Goal: Find specific page/section: Find specific page/section

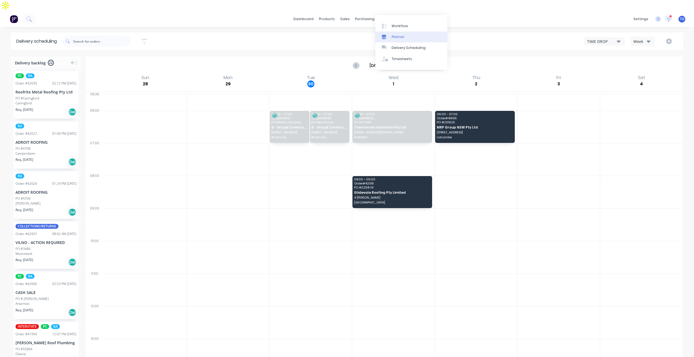
click at [401, 34] on link "Planner" at bounding box center [411, 37] width 72 height 11
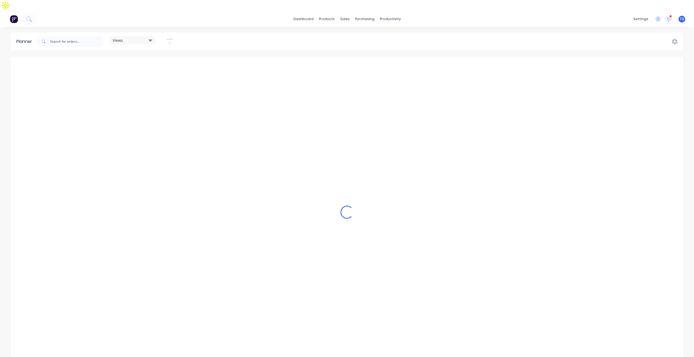
scroll to position [0, 1218]
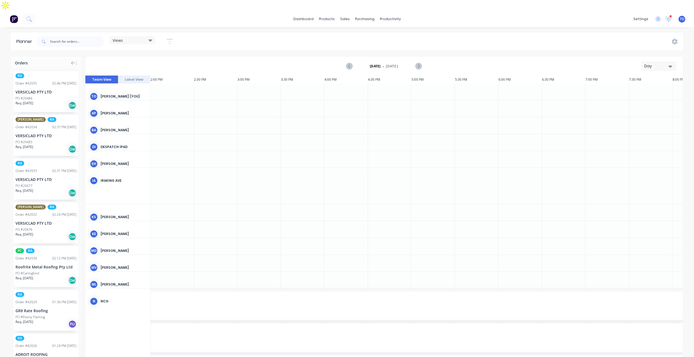
click at [657, 63] on div "Day" at bounding box center [656, 66] width 25 height 6
click at [646, 75] on div "Day" at bounding box center [649, 80] width 54 height 11
click at [651, 63] on div "Day" at bounding box center [656, 66] width 25 height 6
click at [648, 86] on div "Week" at bounding box center [649, 91] width 54 height 11
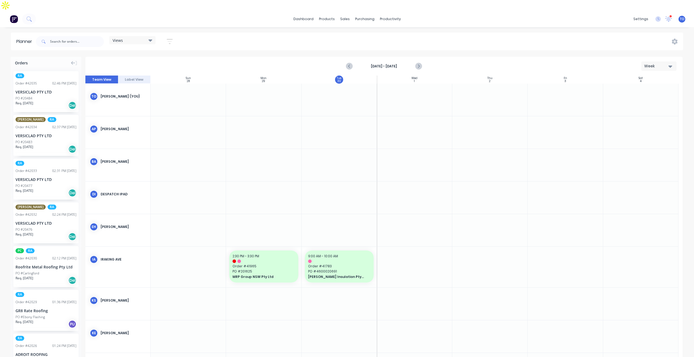
click at [174, 36] on div "Views Save new view None (Default) edit Iraking edit [PERSON_NAME] edit [PERSON…" at bounding box center [107, 41] width 144 height 16
click at [177, 36] on button "button" at bounding box center [169, 41] width 17 height 11
click at [173, 38] on icon "button" at bounding box center [170, 41] width 6 height 7
click at [174, 36] on button "button" at bounding box center [169, 41] width 17 height 11
click at [147, 58] on button "Show/Hide users" at bounding box center [144, 62] width 51 height 8
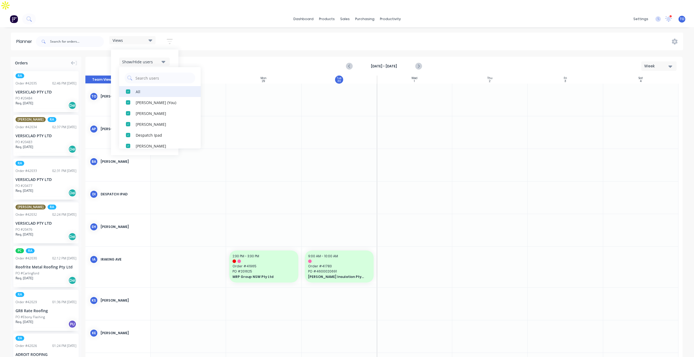
click at [141, 89] on div "All" at bounding box center [163, 92] width 54 height 6
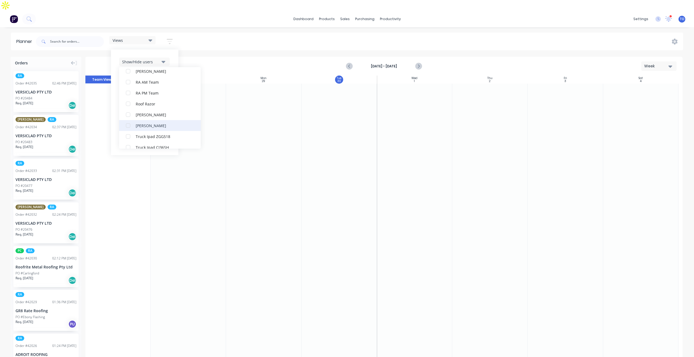
scroll to position [152, 0]
click at [147, 99] on div "RA PM Team" at bounding box center [163, 102] width 54 height 6
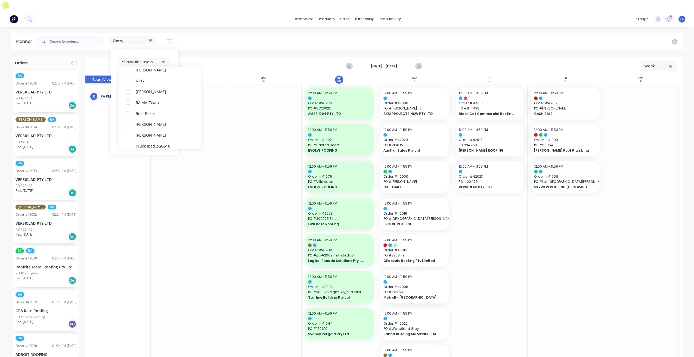
scroll to position [0, 0]
click at [178, 19] on div "dashboard products sales purchasing productivity dashboard products Product Cat…" at bounding box center [347, 189] width 694 height 357
click at [168, 38] on icon "button" at bounding box center [170, 41] width 6 height 7
click at [162, 75] on icon "button" at bounding box center [163, 78] width 4 height 6
click at [146, 89] on div "All" at bounding box center [163, 92] width 54 height 6
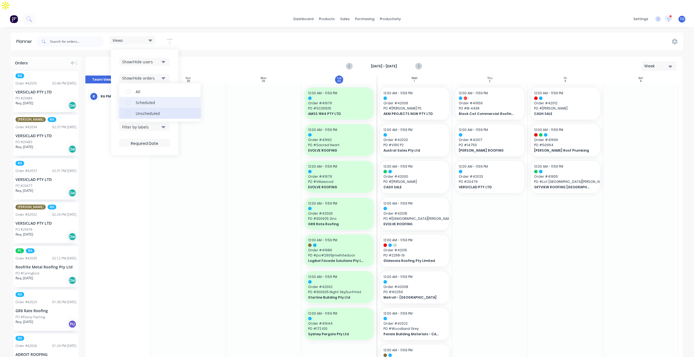
click at [144, 110] on div "Unscheduled" at bounding box center [163, 113] width 54 height 6
drag, startPoint x: 172, startPoint y: 58, endPoint x: 160, endPoint y: 77, distance: 22.8
click at [172, 59] on div "Show/Hide users Show/Hide orders All Scheduled Unscheduled Filter by status Fil…" at bounding box center [144, 102] width 67 height 106
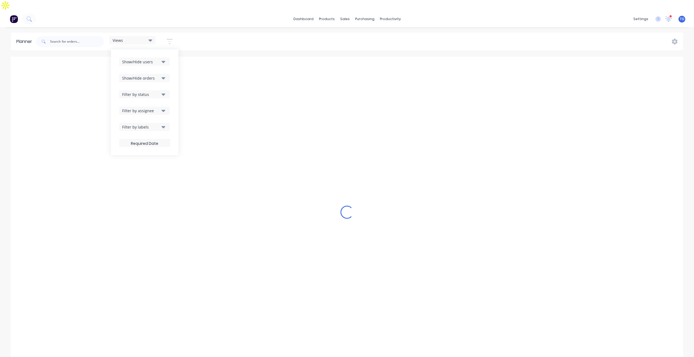
click at [161, 90] on button "Filter by status" at bounding box center [144, 94] width 51 height 8
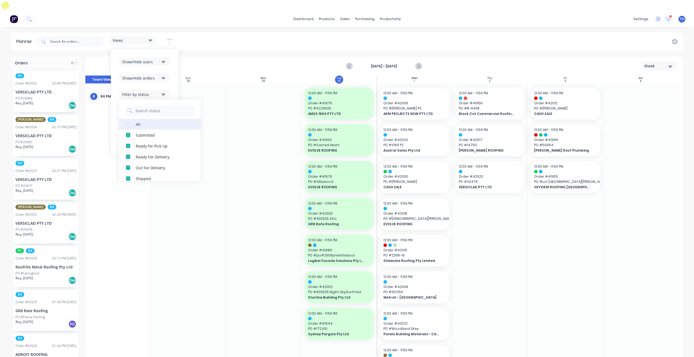
click at [143, 121] on div "All" at bounding box center [163, 124] width 54 height 6
click at [170, 71] on div "Show/Hide users Show/Hide orders Filter by status All Draft Quote Archived Deli…" at bounding box center [144, 102] width 51 height 89
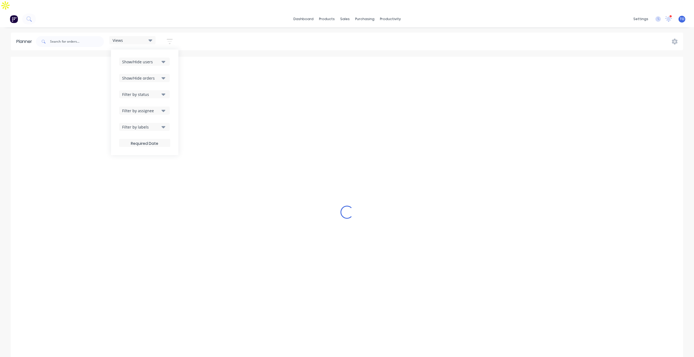
drag, startPoint x: 161, startPoint y: 97, endPoint x: 160, endPoint y: 101, distance: 4.1
click at [161, 107] on button "Filter by assignee" at bounding box center [144, 111] width 51 height 8
click at [174, 85] on div "Show/Hide users Show/Hide orders Filter by status Filter by assignee All Unassi…" at bounding box center [144, 102] width 67 height 106
click at [271, 12] on div "dashboard products sales purchasing productivity dashboard products Product Cat…" at bounding box center [347, 19] width 694 height 16
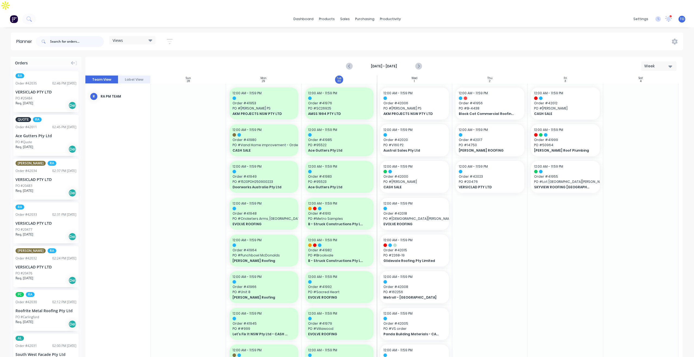
click at [70, 36] on input "text" at bounding box center [77, 41] width 54 height 11
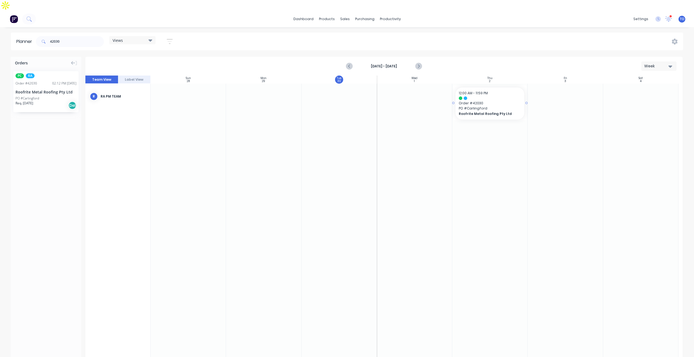
drag, startPoint x: 37, startPoint y: 76, endPoint x: 472, endPoint y: 102, distance: 436.2
drag, startPoint x: 80, startPoint y: 28, endPoint x: 0, endPoint y: 35, distance: 80.8
click at [4, 35] on div "Planner 42030 Views Save new view None (Default) edit Iraking edit [PERSON_NAME…" at bounding box center [347, 42] width 694 height 18
type input "42029"
drag, startPoint x: 37, startPoint y: 80, endPoint x: 395, endPoint y: 94, distance: 357.9
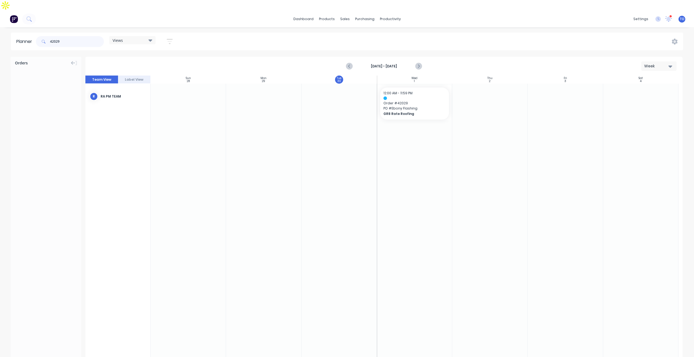
drag, startPoint x: 68, startPoint y: 32, endPoint x: 13, endPoint y: 39, distance: 55.4
click at [13, 39] on header "Planner 42029 Views Save new view None (Default) edit Iraking edit [PERSON_NAME…" at bounding box center [347, 42] width 672 height 18
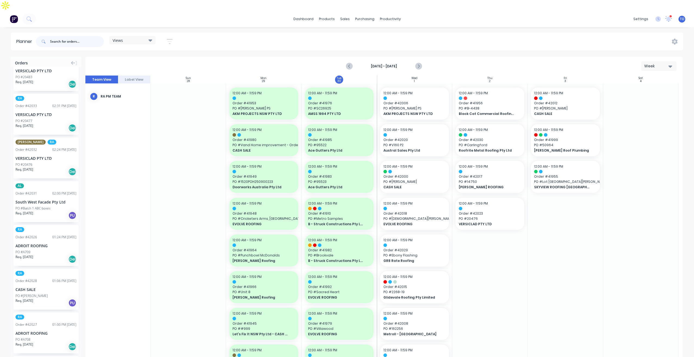
scroll to position [217, 0]
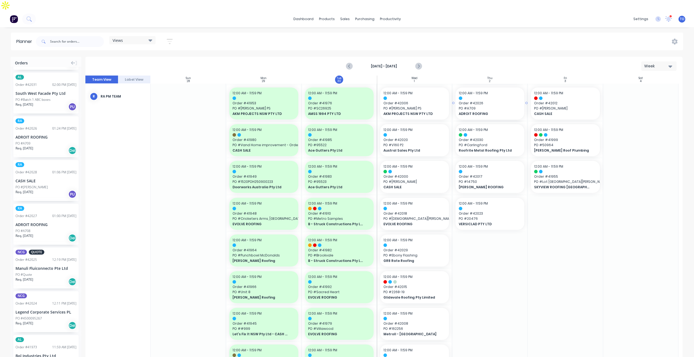
drag, startPoint x: 30, startPoint y: 128, endPoint x: 475, endPoint y: 111, distance: 445.8
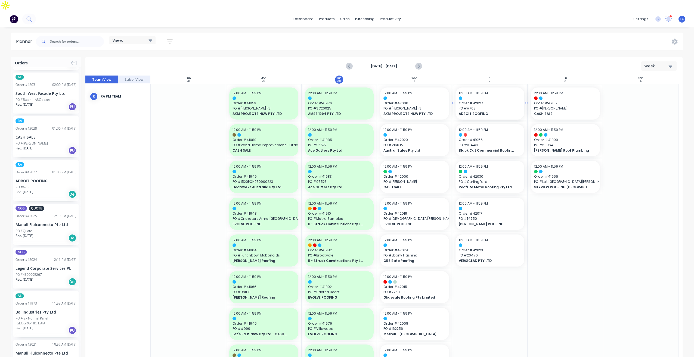
drag, startPoint x: 30, startPoint y: 170, endPoint x: 479, endPoint y: 148, distance: 449.0
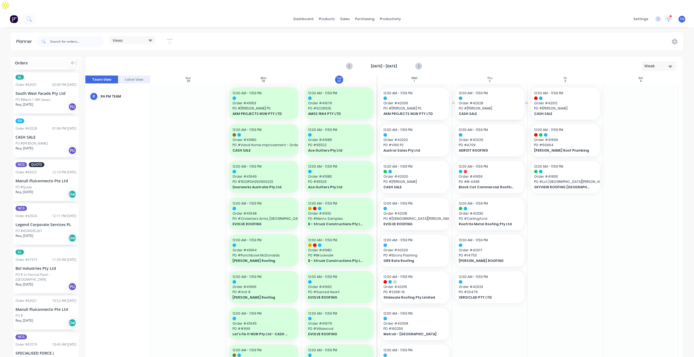
drag, startPoint x: 33, startPoint y: 114, endPoint x: 463, endPoint y: 123, distance: 430.1
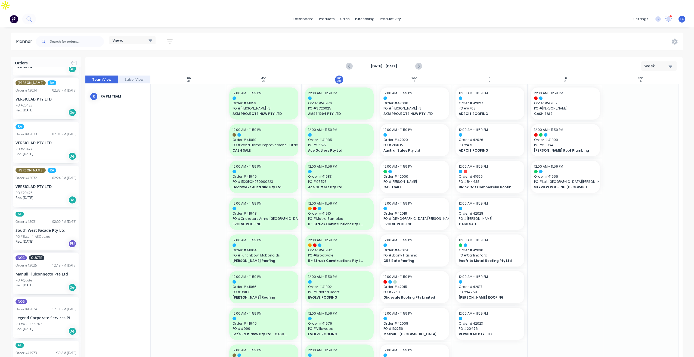
scroll to position [0, 0]
